Goal: Transaction & Acquisition: Subscribe to service/newsletter

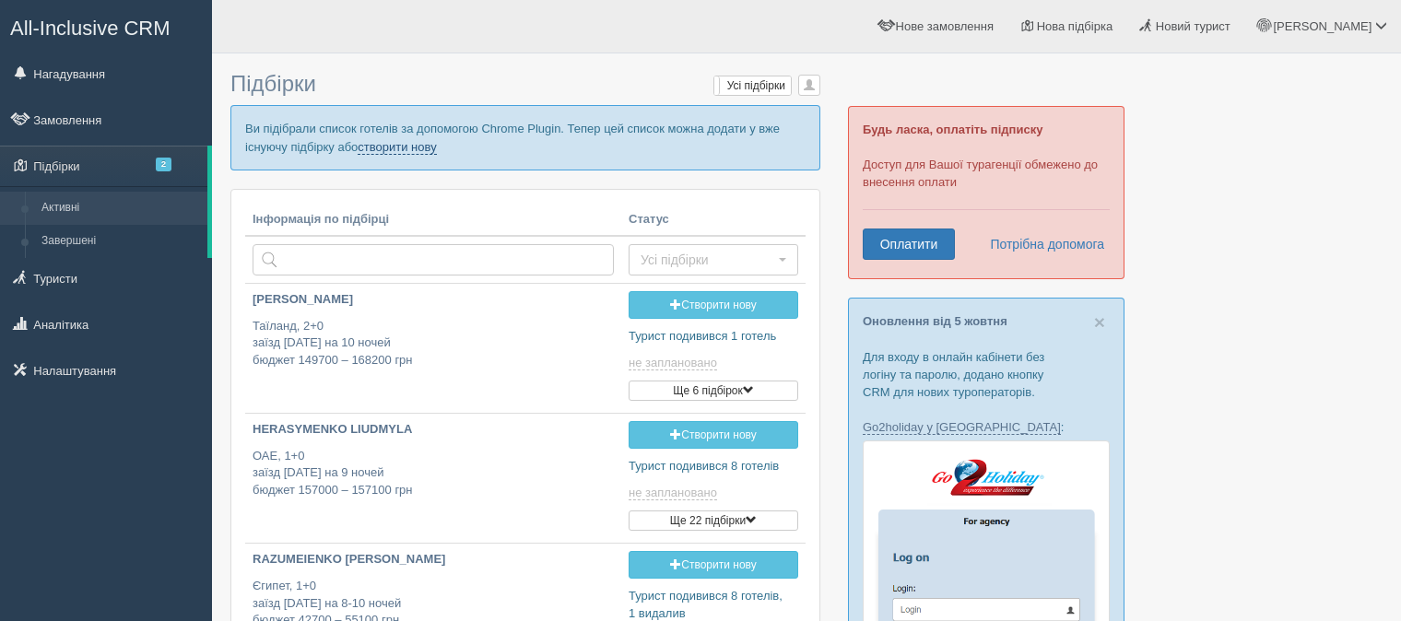
click at [384, 146] on link "створити нову" at bounding box center [397, 147] width 78 height 15
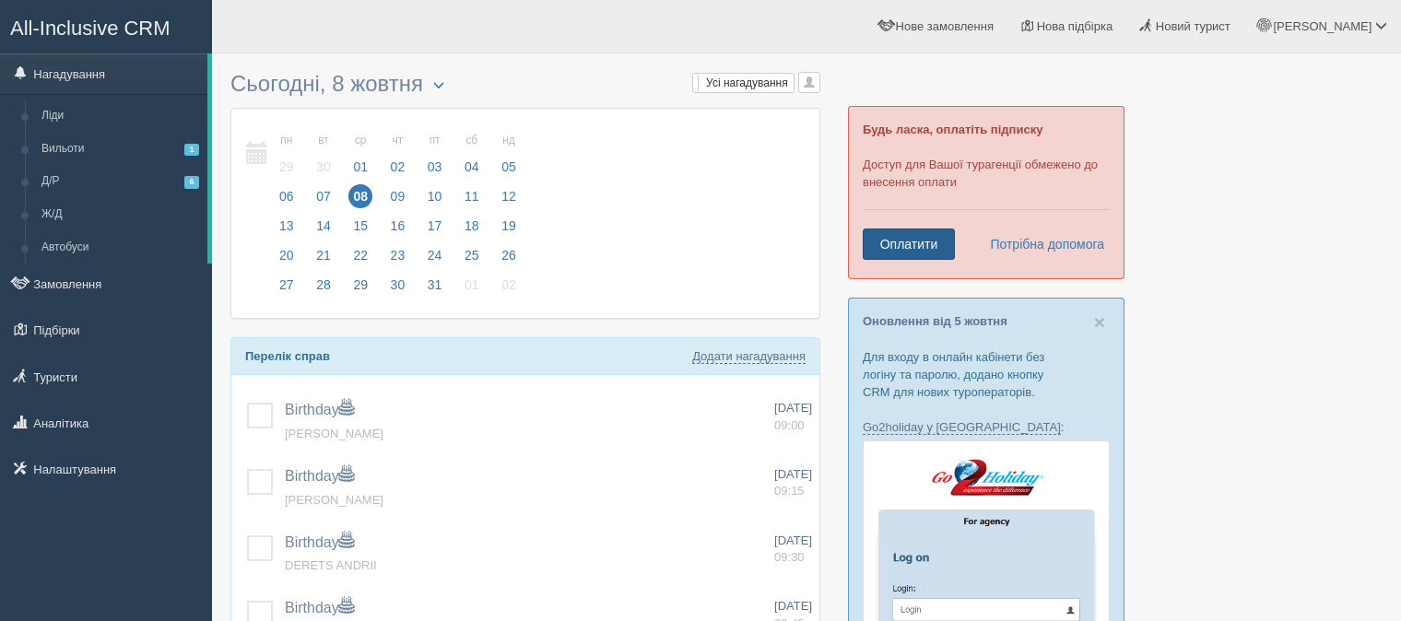
click at [904, 245] on link "Оплатити" at bounding box center [909, 244] width 92 height 31
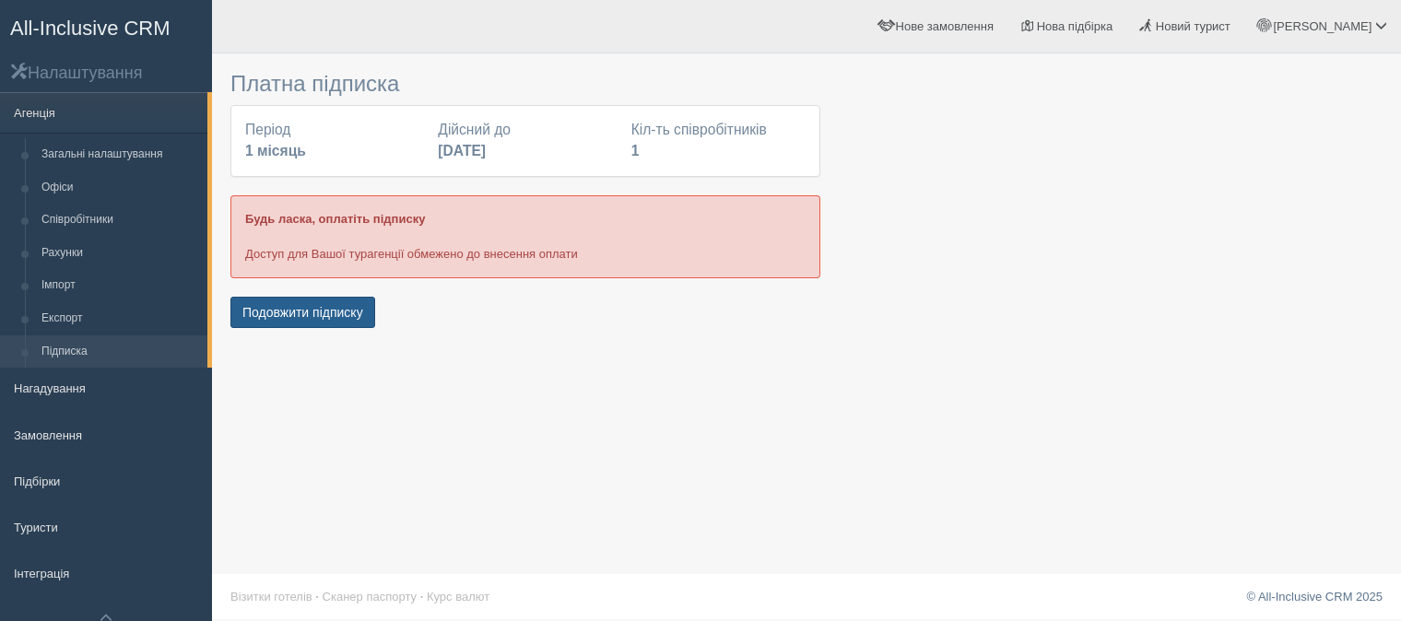
click at [313, 308] on button "Подовжити підписку" at bounding box center [302, 312] width 145 height 31
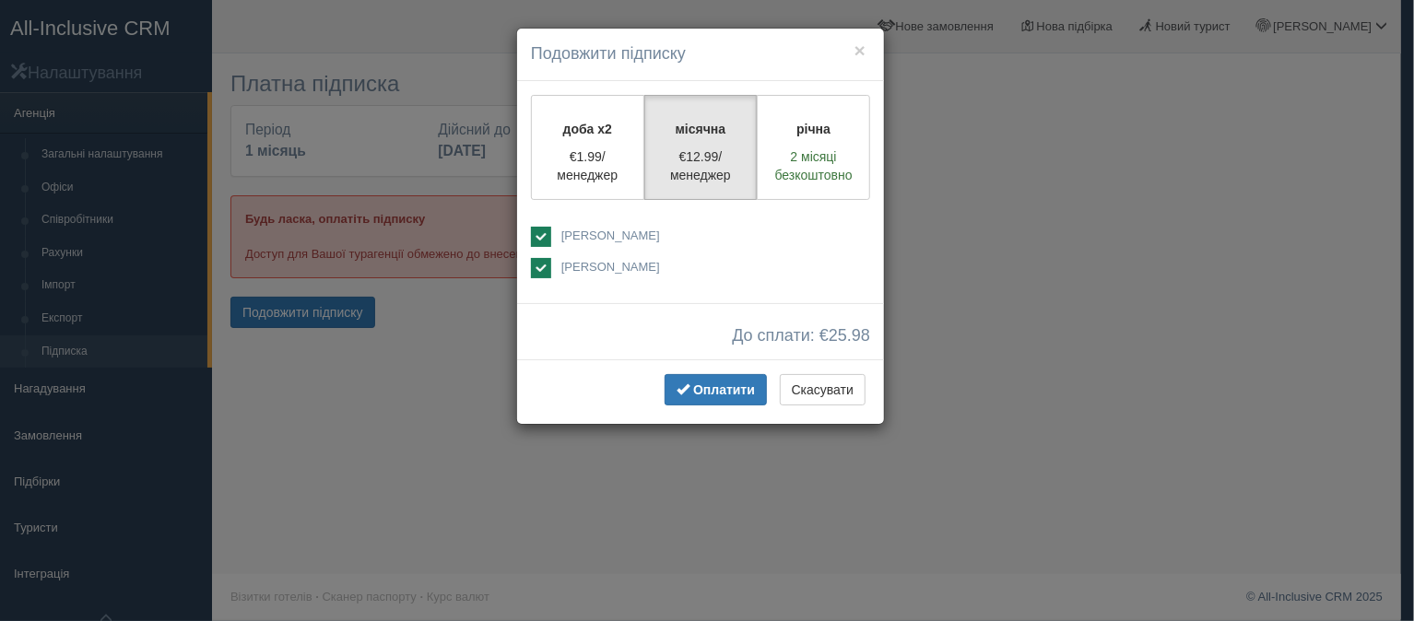
click at [537, 236] on ins at bounding box center [541, 237] width 20 height 20
checkbox input "false"
click at [691, 382] on button "Оплатити" at bounding box center [716, 389] width 102 height 31
